Goal: Contribute content: Add original content to the website for others to see

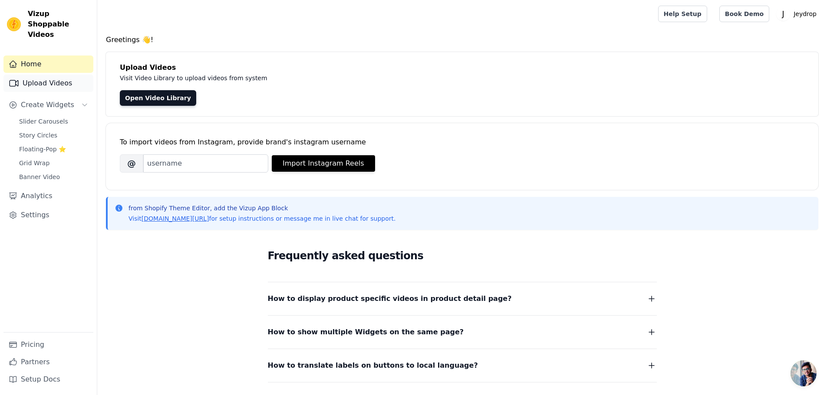
click at [49, 76] on link "Upload Videos" at bounding box center [48, 83] width 90 height 17
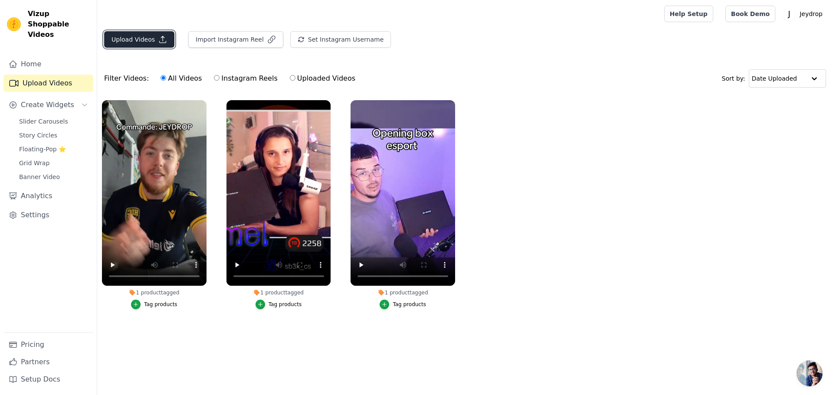
click at [160, 45] on button "Upload Videos" at bounding box center [139, 39] width 70 height 16
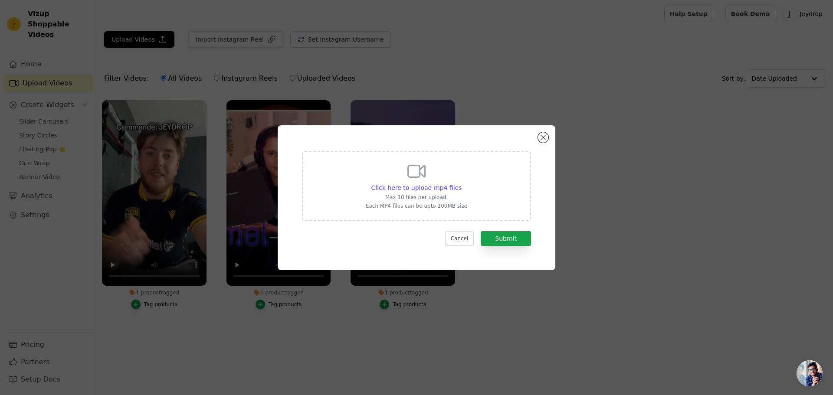
click at [441, 194] on p "Max 10 files per upload." at bounding box center [417, 197] width 102 height 7
click at [461, 184] on input "Click here to upload mp4 files Max 10 files per upload. Each MP4 files can be u…" at bounding box center [461, 183] width 0 height 0
type input "C:\fakepath\[DOMAIN_NAME]_@jeenzelle_1757712033978.mp4"
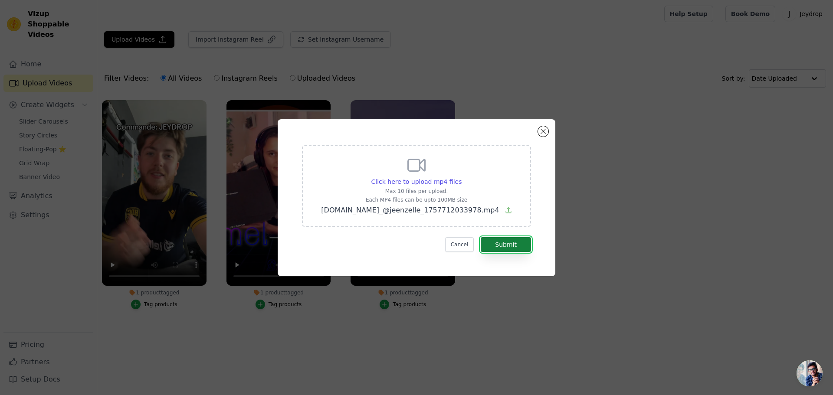
click at [514, 243] on button "Submit" at bounding box center [506, 244] width 50 height 15
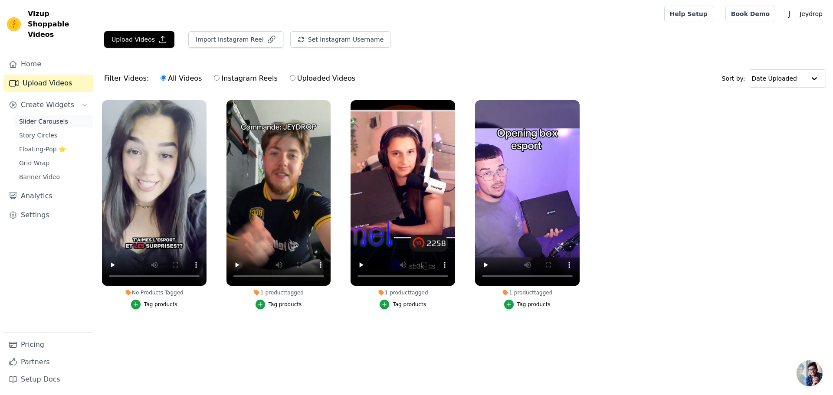
click at [54, 117] on span "Slider Carousels" at bounding box center [43, 121] width 49 height 9
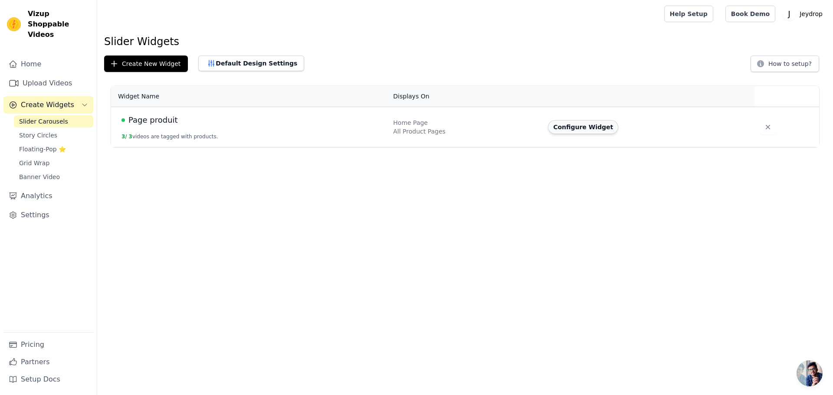
click at [560, 128] on button "Configure Widget" at bounding box center [583, 127] width 70 height 14
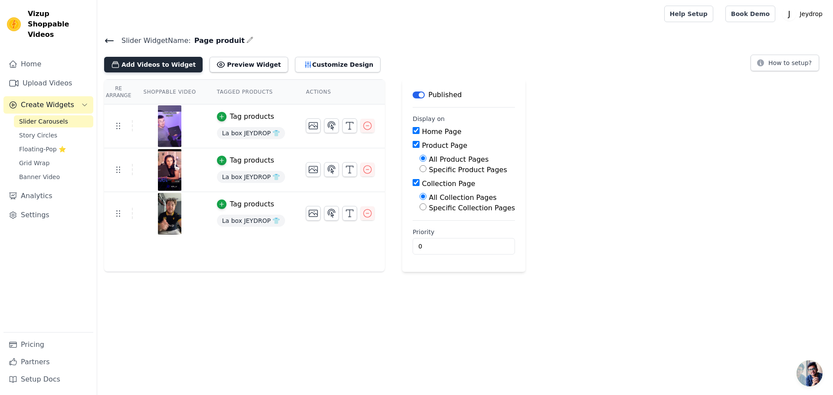
click at [167, 67] on button "Add Videos to Widget" at bounding box center [153, 65] width 99 height 16
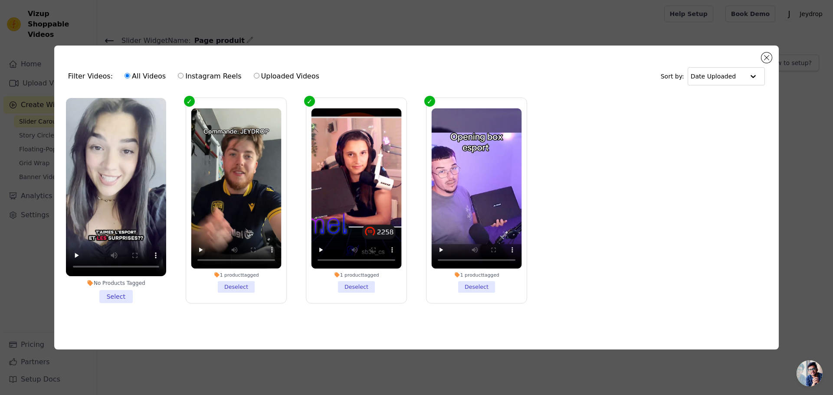
click at [114, 292] on li "No Products Tagged Select" at bounding box center [116, 200] width 100 height 205
click at [0, 0] on input "No Products Tagged Select" at bounding box center [0, 0] width 0 height 0
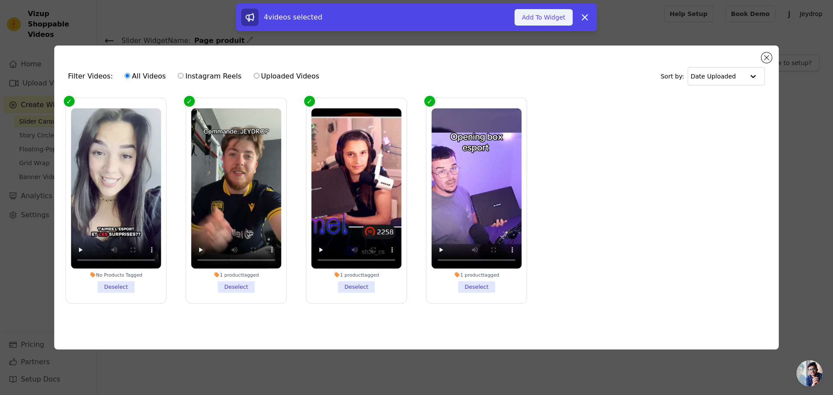
click at [545, 16] on button "Add To Widget" at bounding box center [544, 17] width 58 height 16
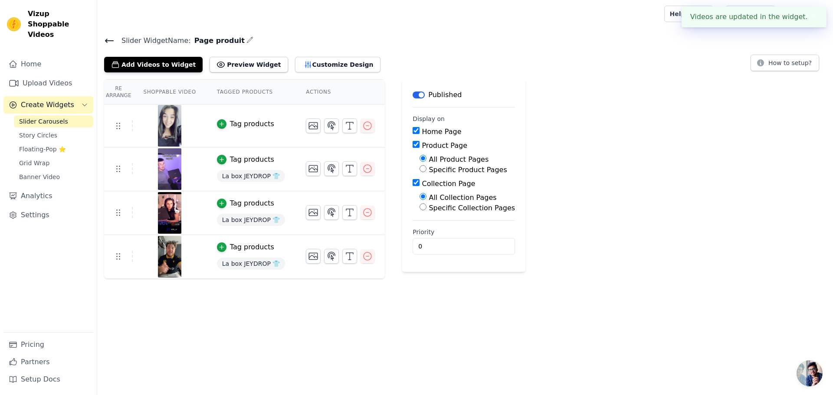
click at [808, 16] on button "✖" at bounding box center [813, 17] width 10 height 10
